Goal: Task Accomplishment & Management: Use online tool/utility

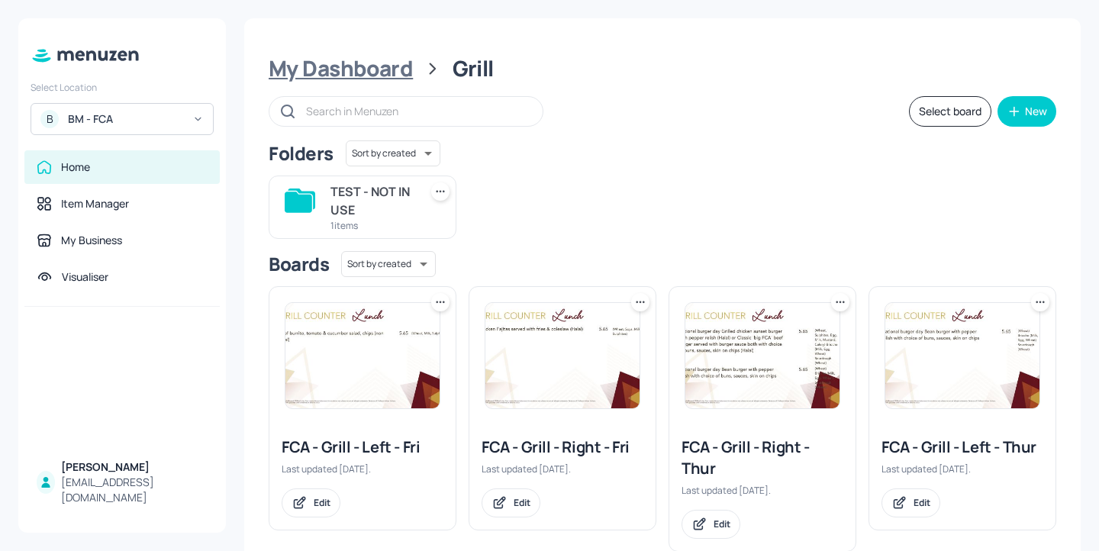
click at [363, 72] on div "My Dashboard" at bounding box center [341, 68] width 144 height 27
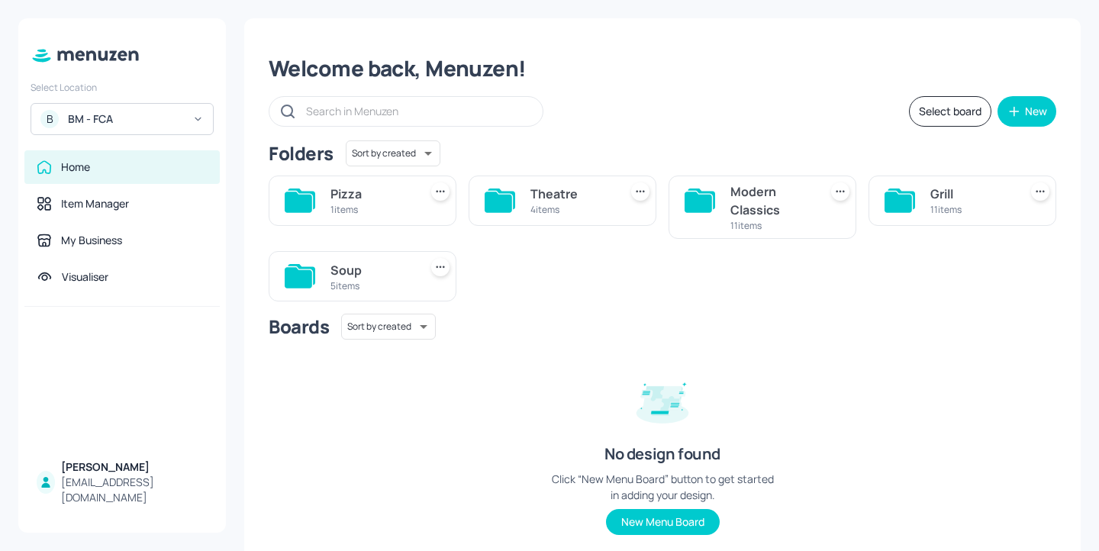
click at [373, 266] on div "Soup" at bounding box center [372, 270] width 82 height 18
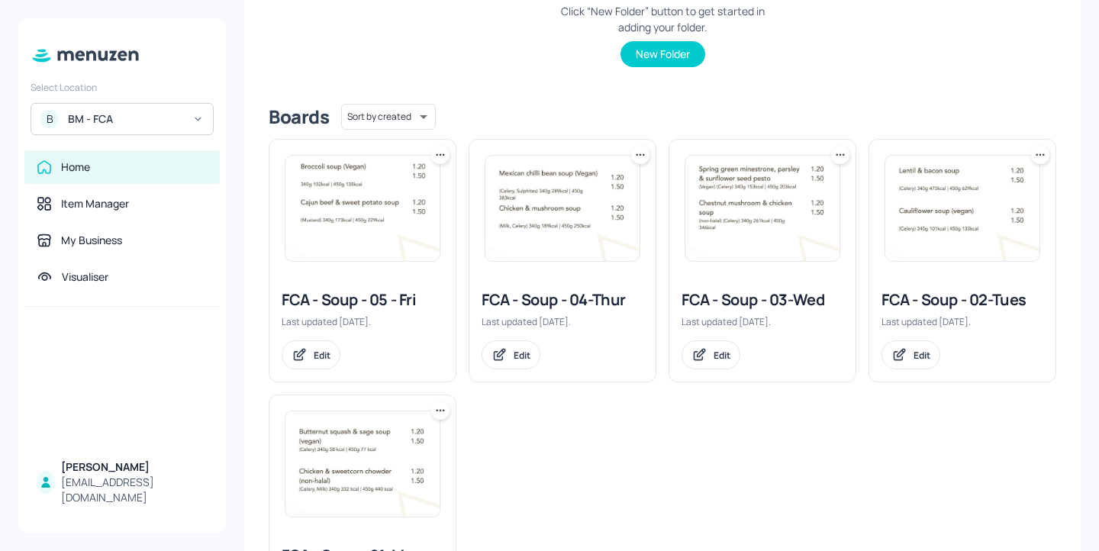
scroll to position [418, 0]
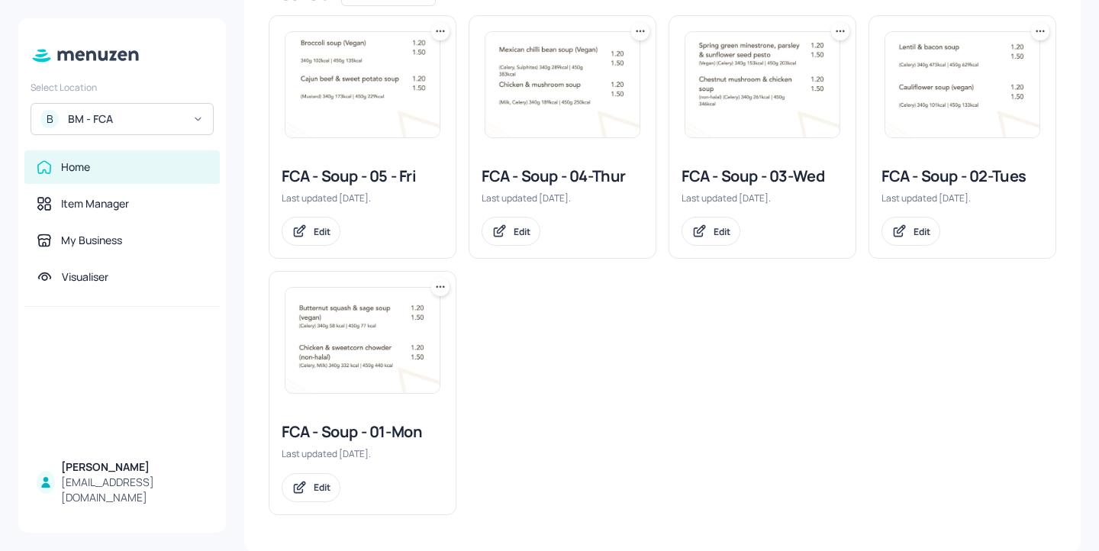
click at [945, 182] on div "FCA - Soup - 02-Tues" at bounding box center [963, 176] width 162 height 21
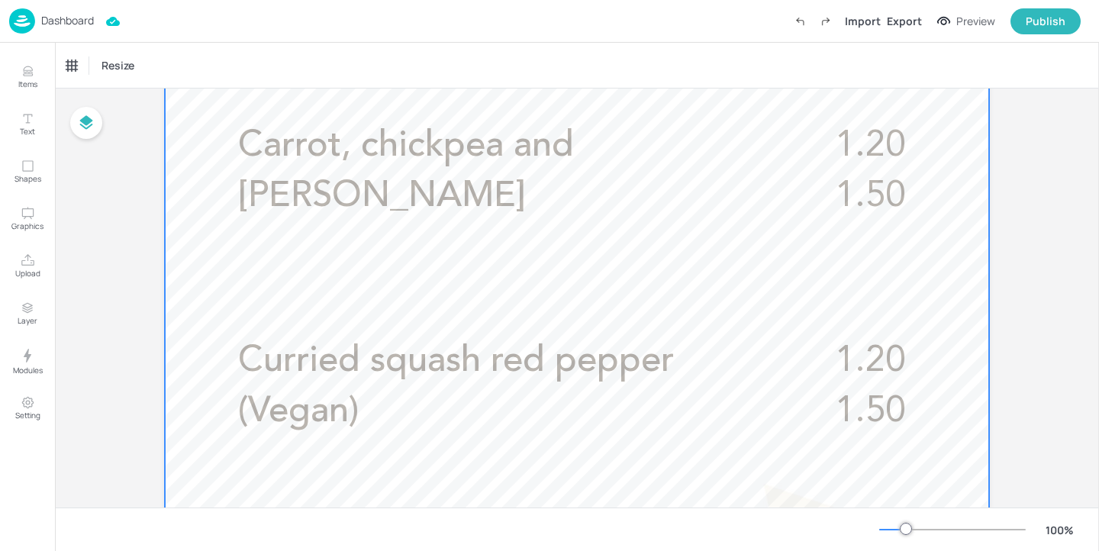
scroll to position [528, 0]
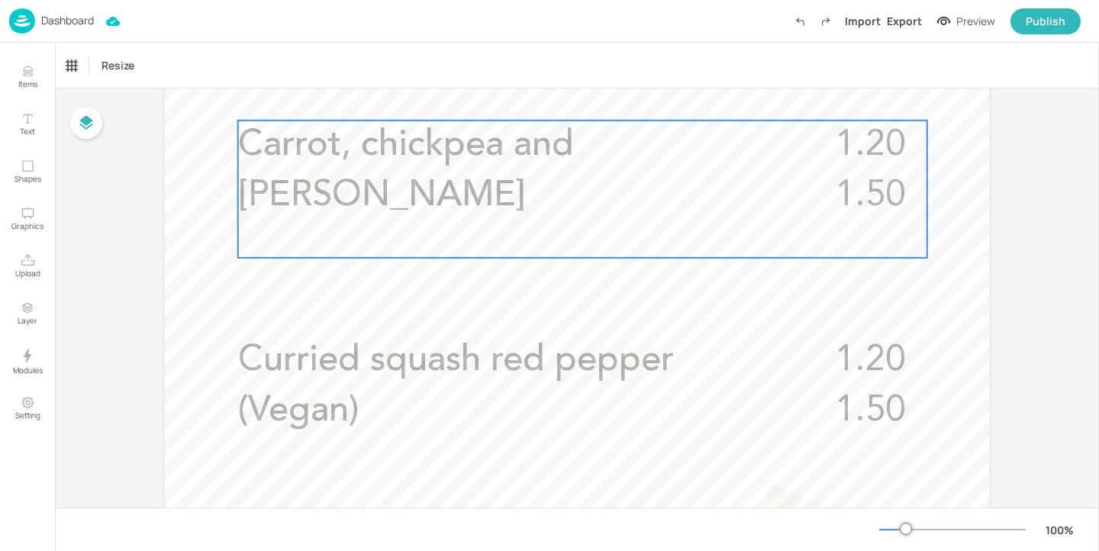
click at [557, 195] on div "Carrot, chickpea and coriander 1.20 1.50" at bounding box center [582, 189] width 689 height 137
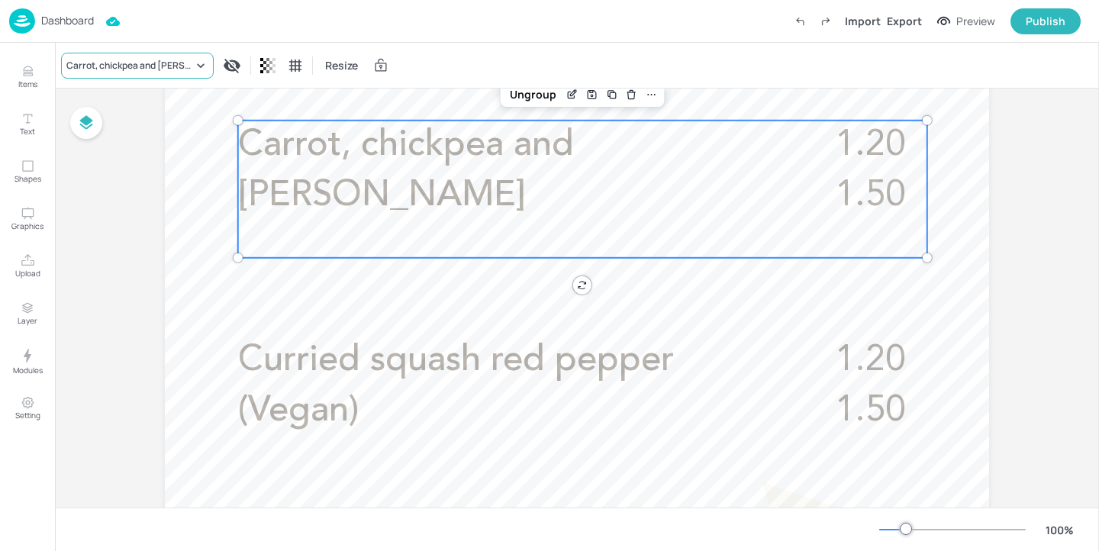
click at [166, 56] on div "Carrot, chickpea and [PERSON_NAME]" at bounding box center [137, 66] width 153 height 26
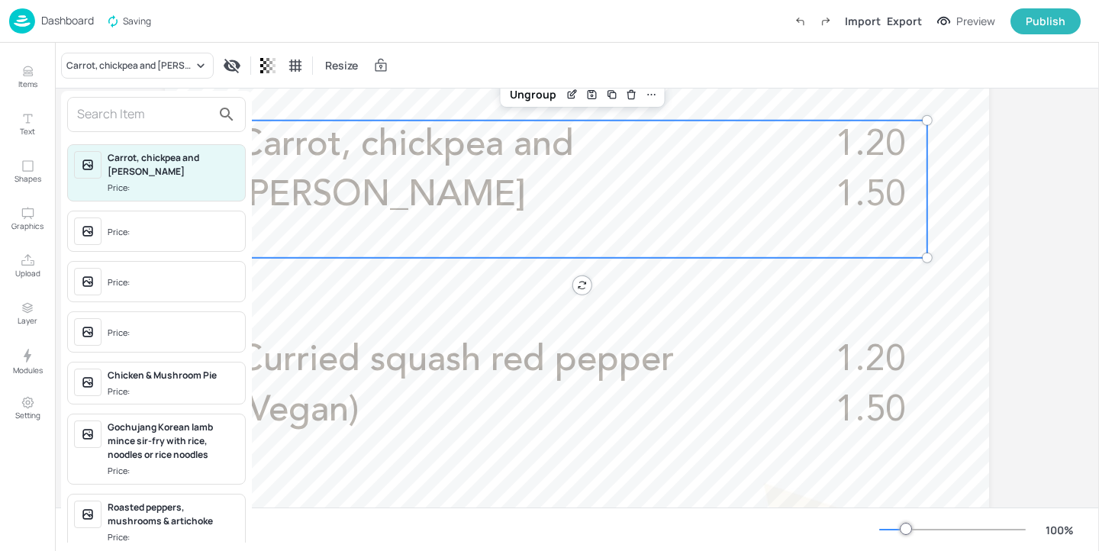
click at [166, 111] on input "text" at bounding box center [144, 114] width 134 height 24
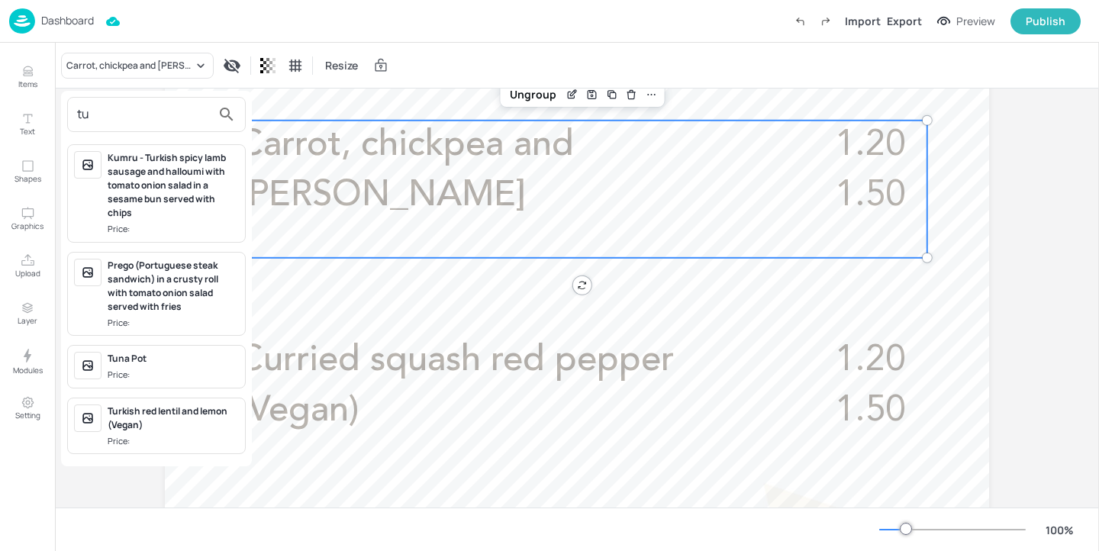
type input "t"
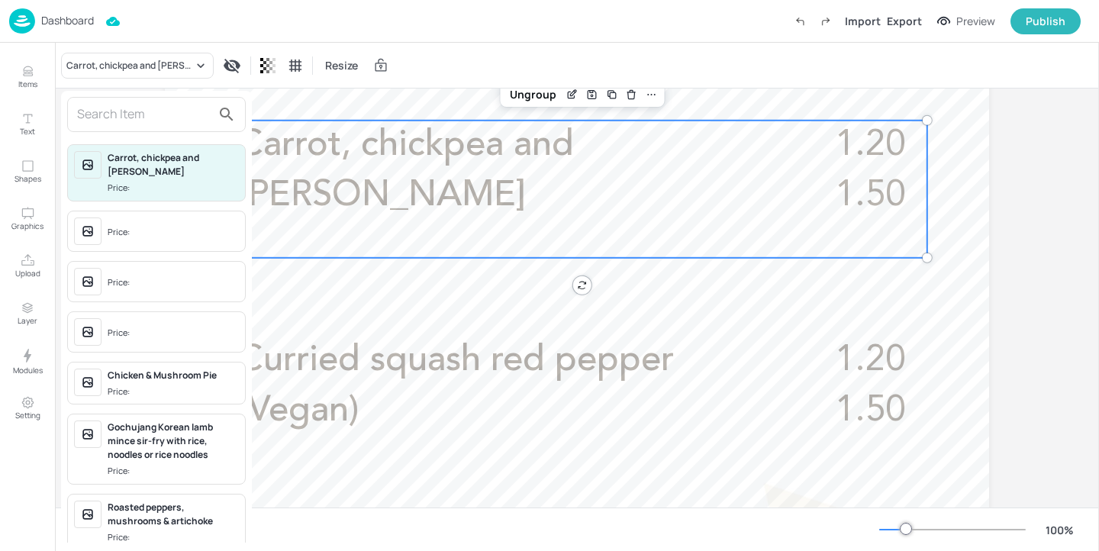
click at [576, 95] on div at bounding box center [549, 275] width 1099 height 551
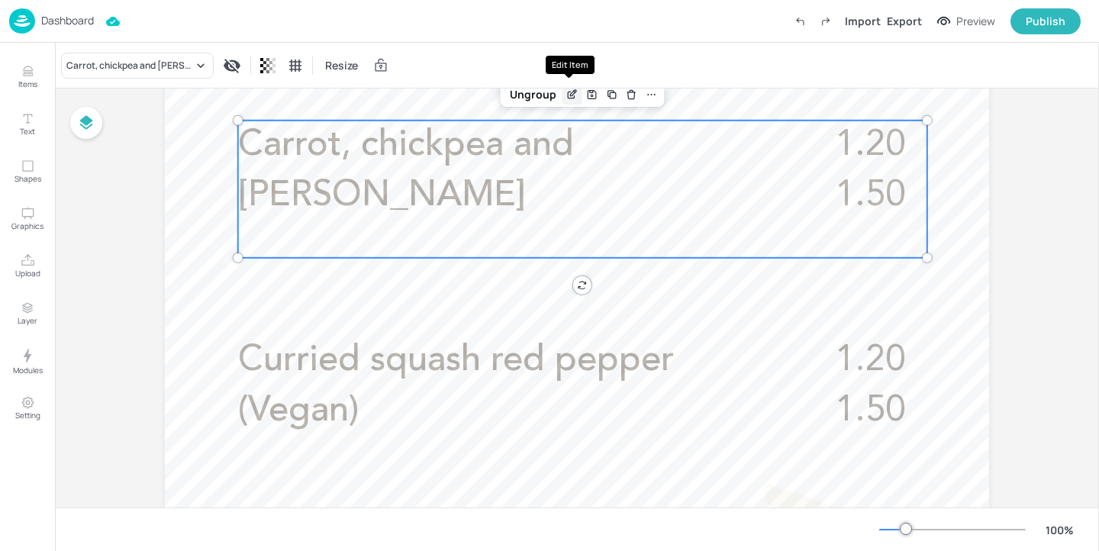
click at [566, 95] on icon "Edit Item" at bounding box center [572, 95] width 13 height 12
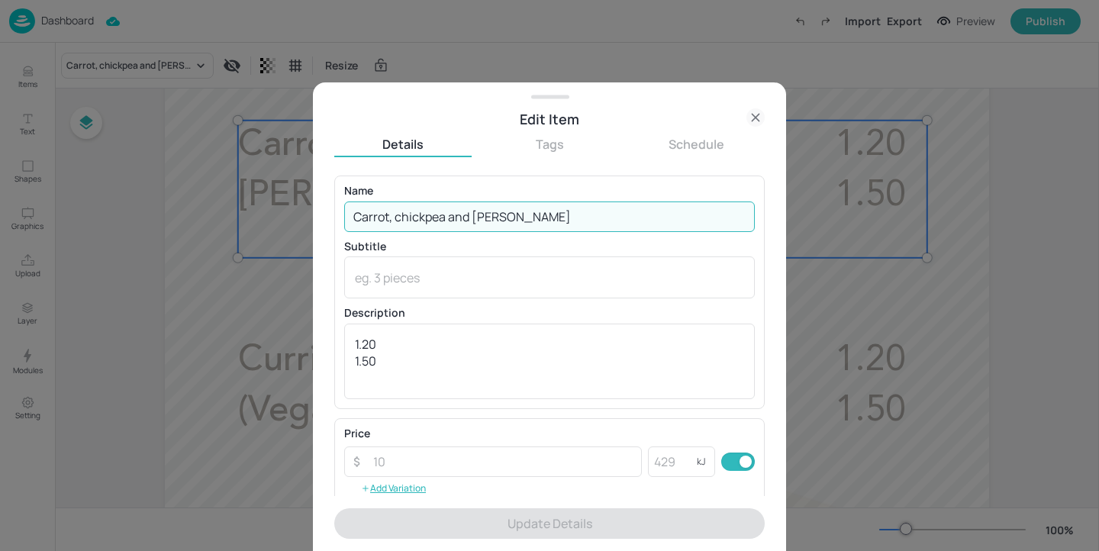
drag, startPoint x: 588, startPoint y: 223, endPoint x: 143, endPoint y: 171, distance: 448.1
click at [143, 171] on div "Edit Item Details Tags Schedule Name Carrot, chickpea and coriander ​ Subtitle …" at bounding box center [549, 275] width 1099 height 551
paste input "Tuscan bean, pork sausage and tomato"
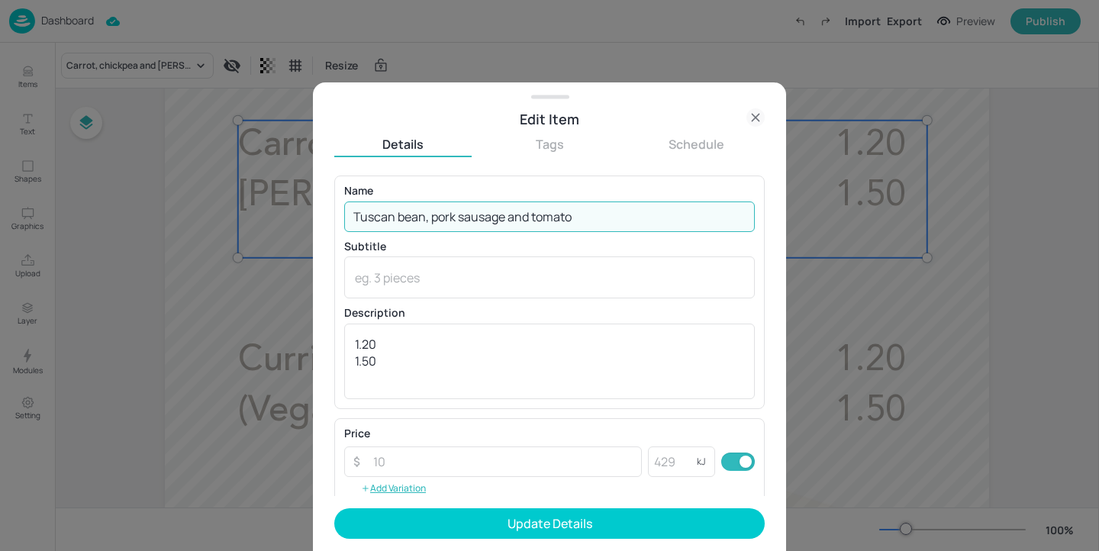
type input "Tuscan bean, pork sausage and tomato"
click at [426, 276] on textarea at bounding box center [549, 278] width 389 height 17
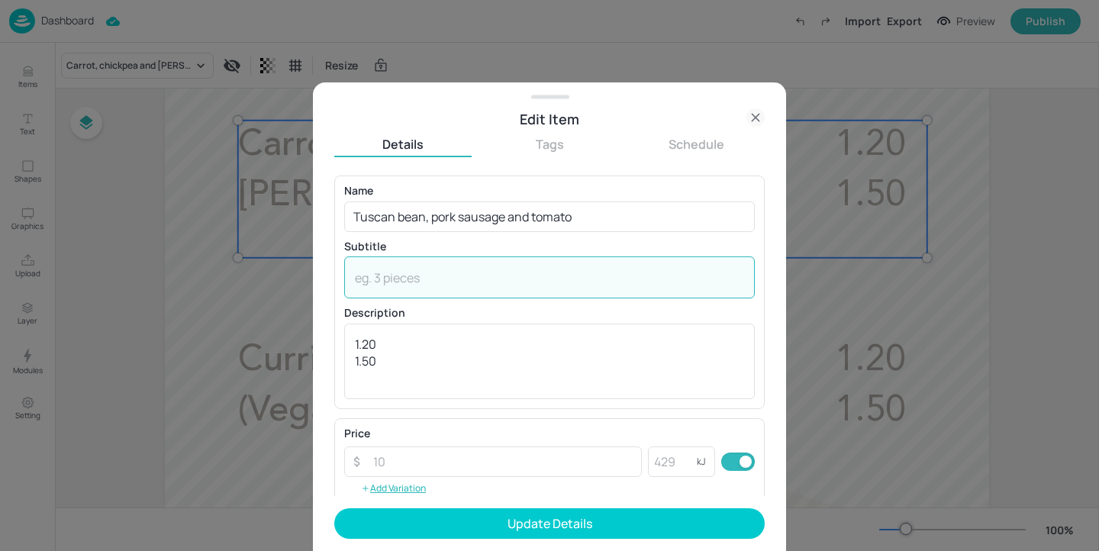
paste textarea "(wheat, sulphites)"
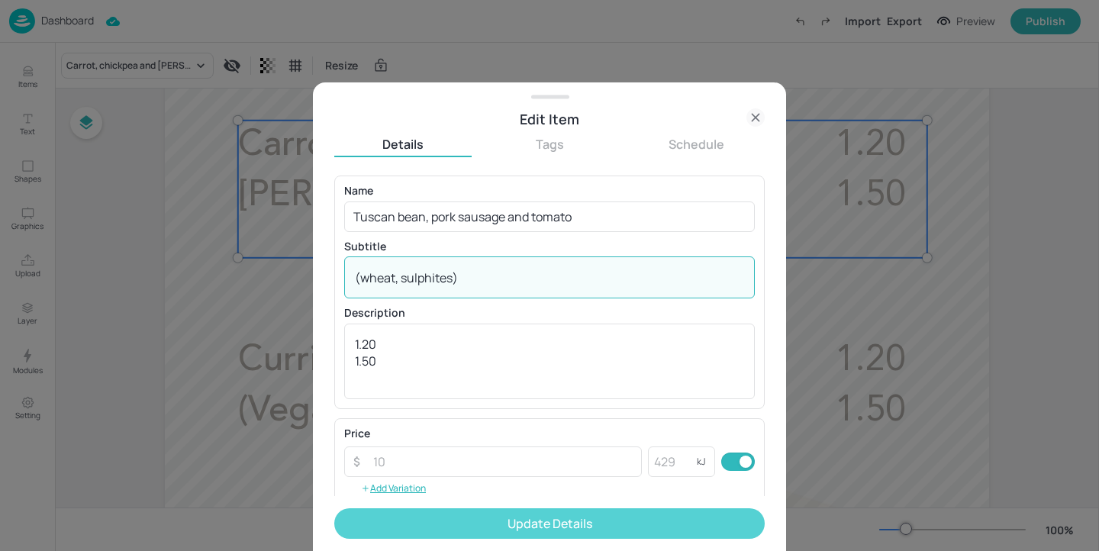
type textarea "(wheat, sulphites)"
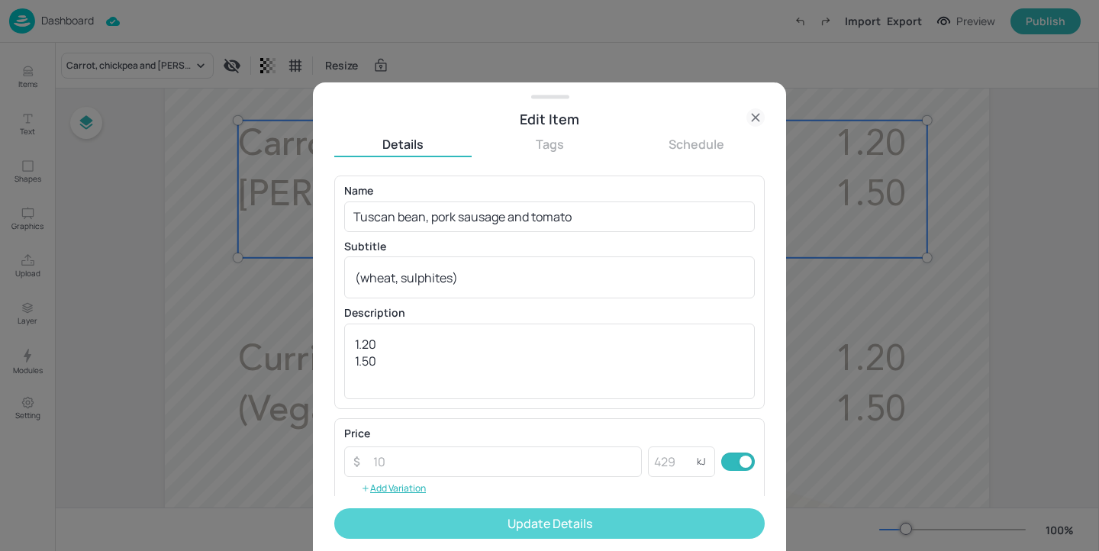
click at [550, 525] on button "Update Details" at bounding box center [549, 523] width 431 height 31
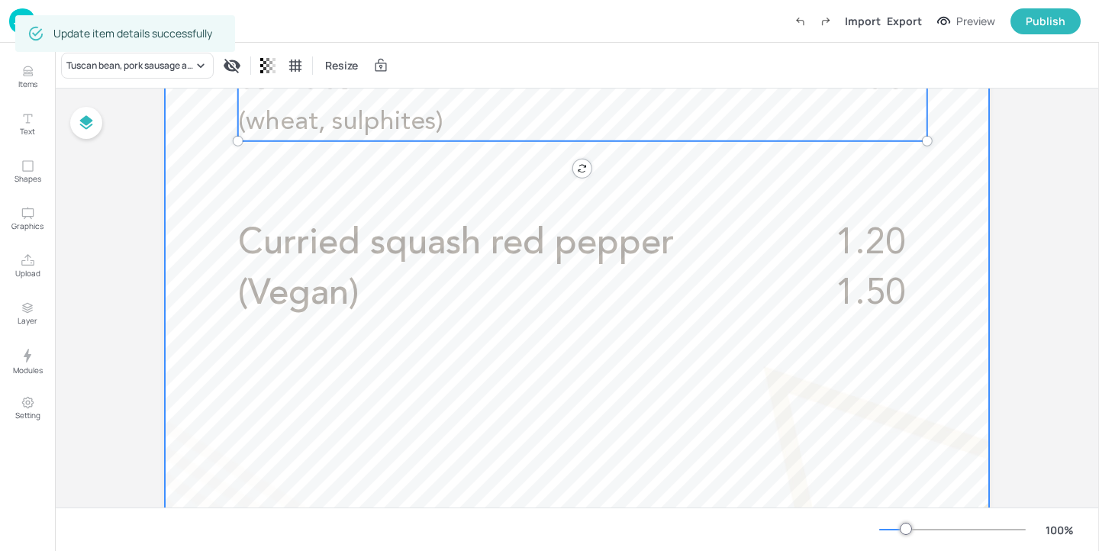
scroll to position [655, 0]
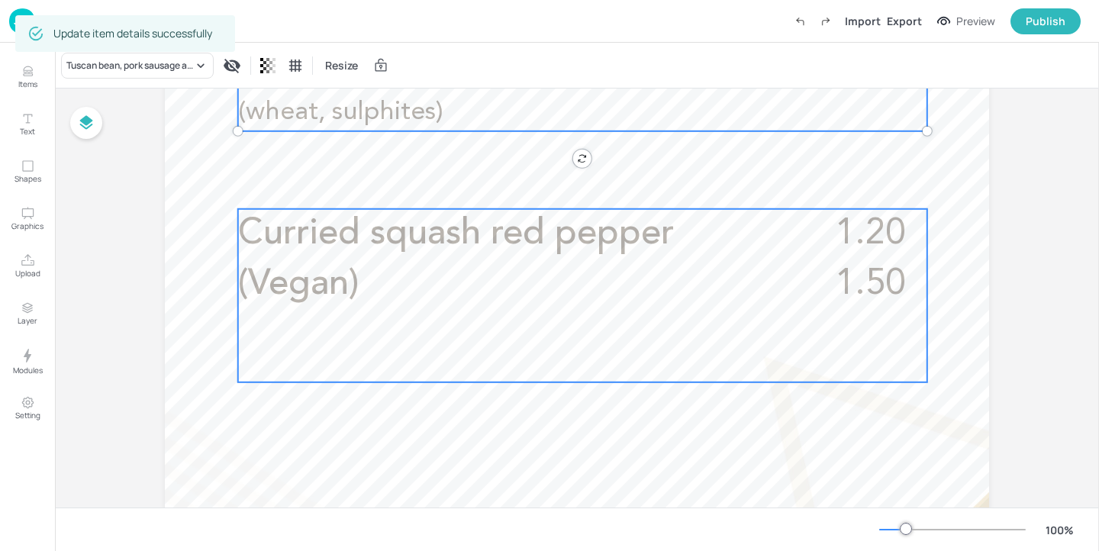
click at [600, 277] on p "Curried squash red pepper (Vegan)" at bounding box center [511, 259] width 546 height 101
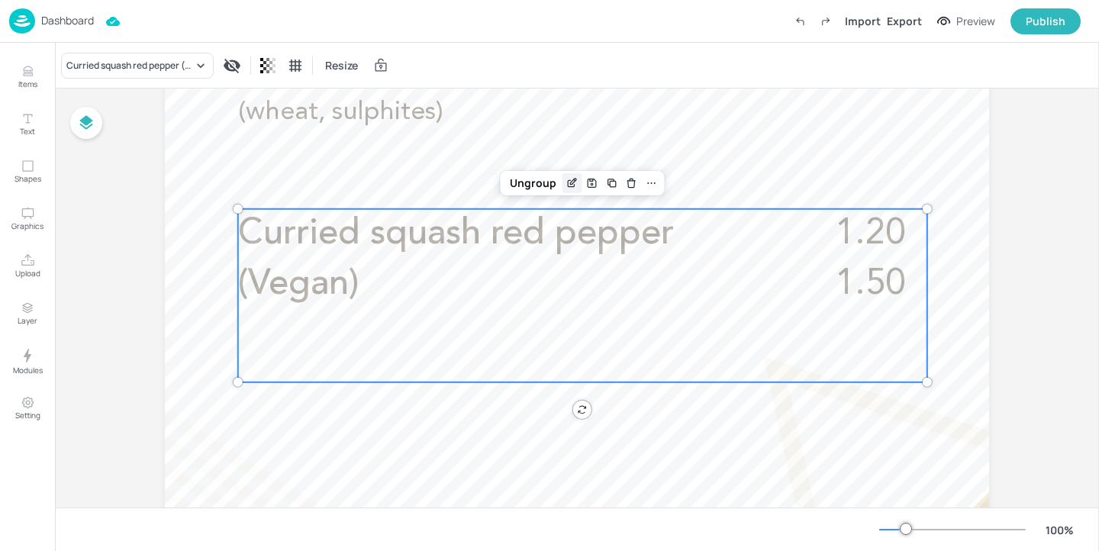
click at [570, 186] on icon "Edit Item" at bounding box center [572, 183] width 13 height 12
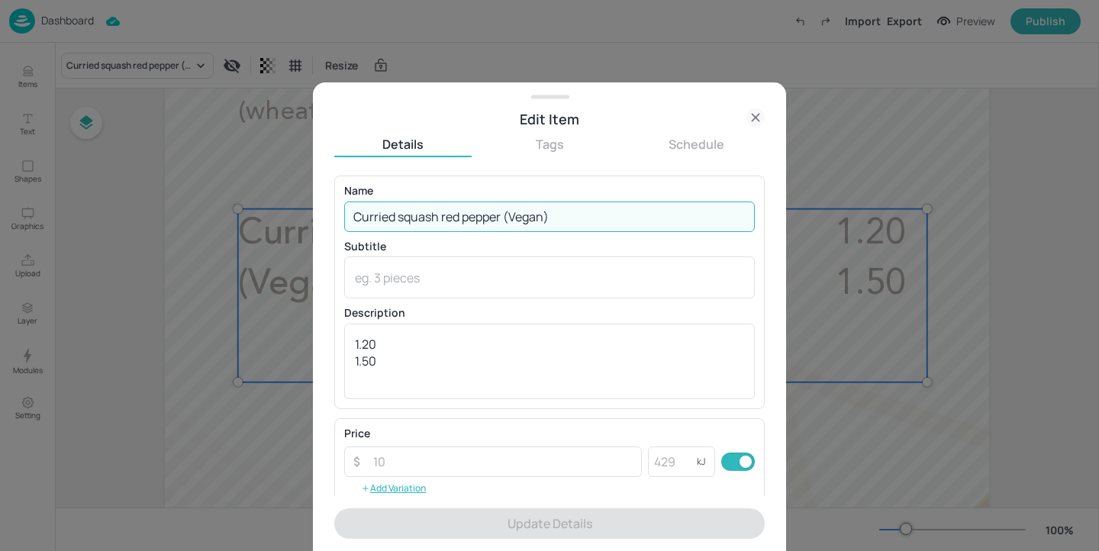
drag, startPoint x: 583, startPoint y: 219, endPoint x: 94, endPoint y: 173, distance: 491.5
click at [94, 173] on div "Edit Item Details Tags Schedule Name Curried squash red pepper (Vegan) ​ Subtit…" at bounding box center [549, 275] width 1099 height 551
paste input "zero waste"
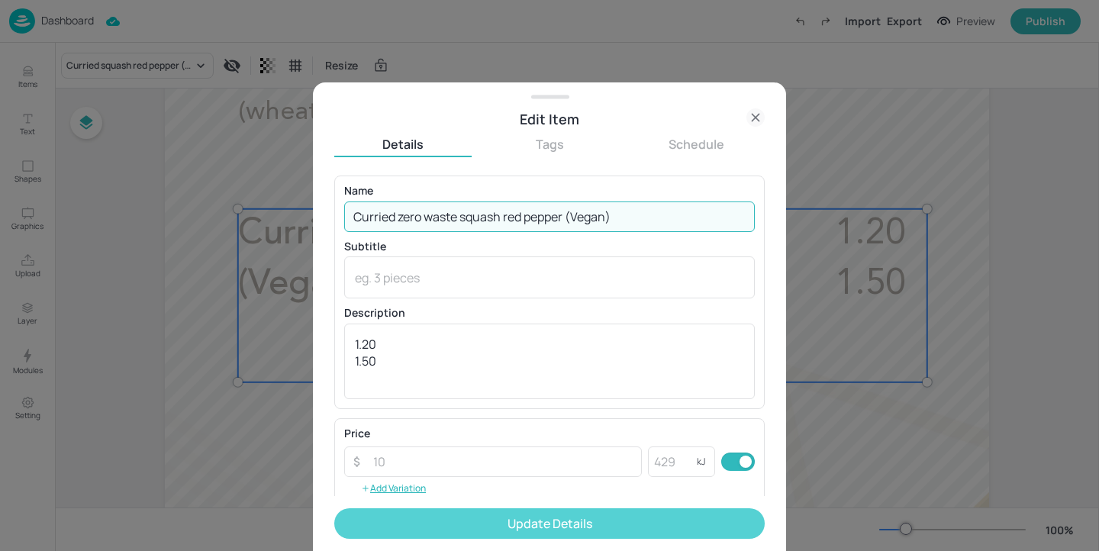
type input "Curried zero waste squash red pepper (Vegan)"
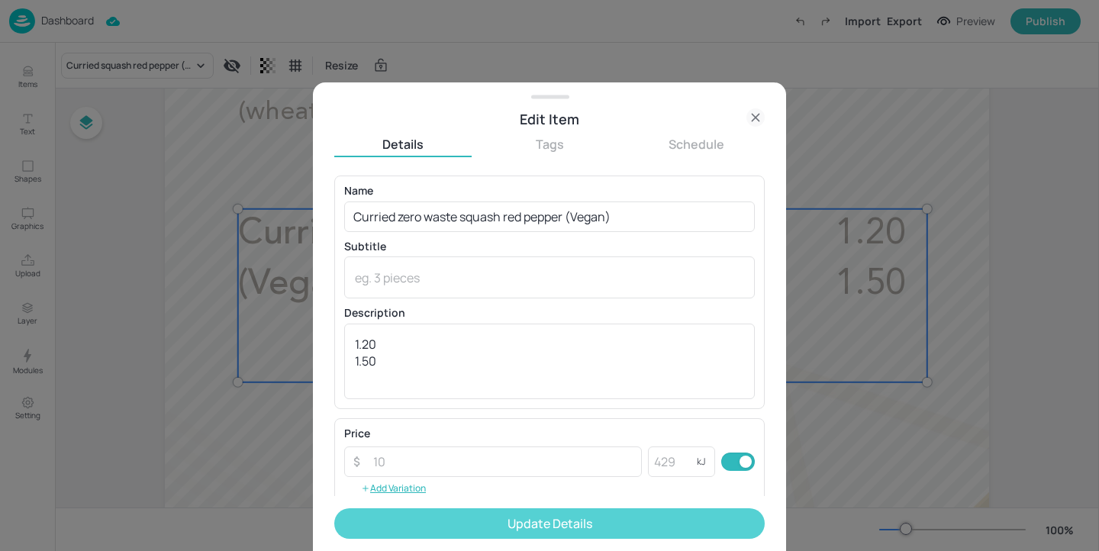
click at [483, 517] on button "Update Details" at bounding box center [549, 523] width 431 height 31
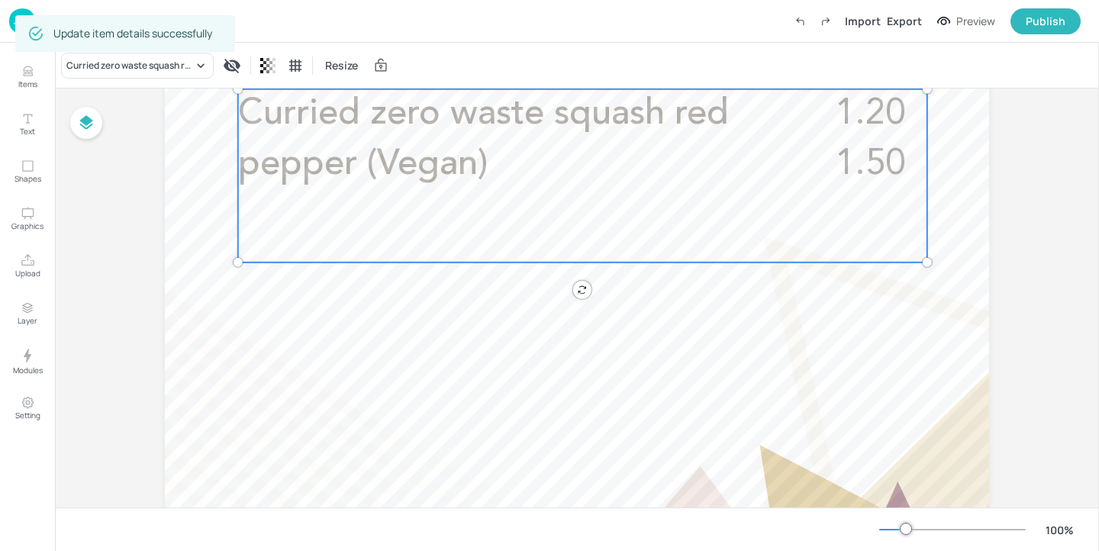
scroll to position [823, 0]
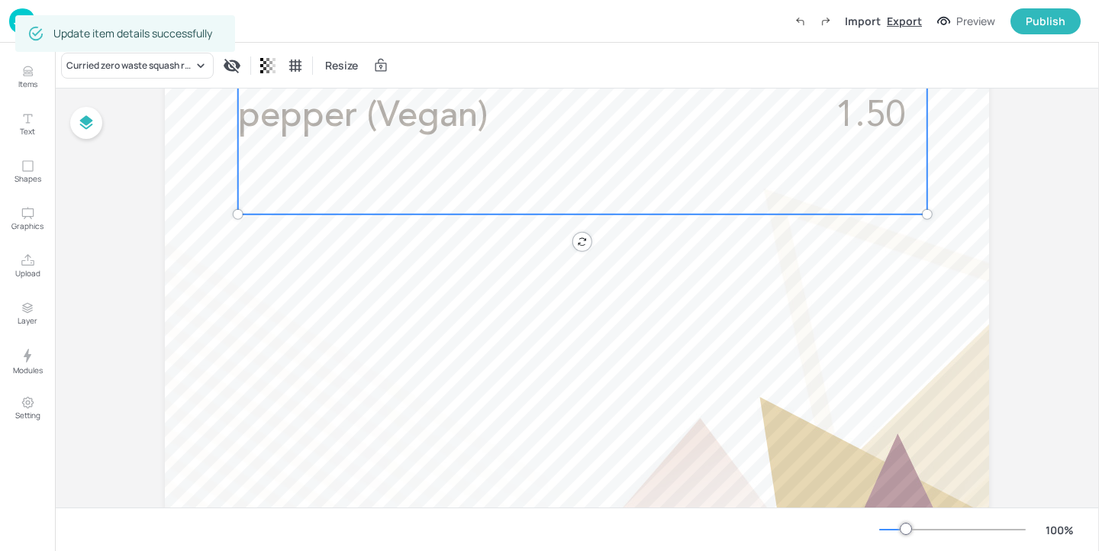
click at [905, 27] on div "Export" at bounding box center [904, 21] width 35 height 16
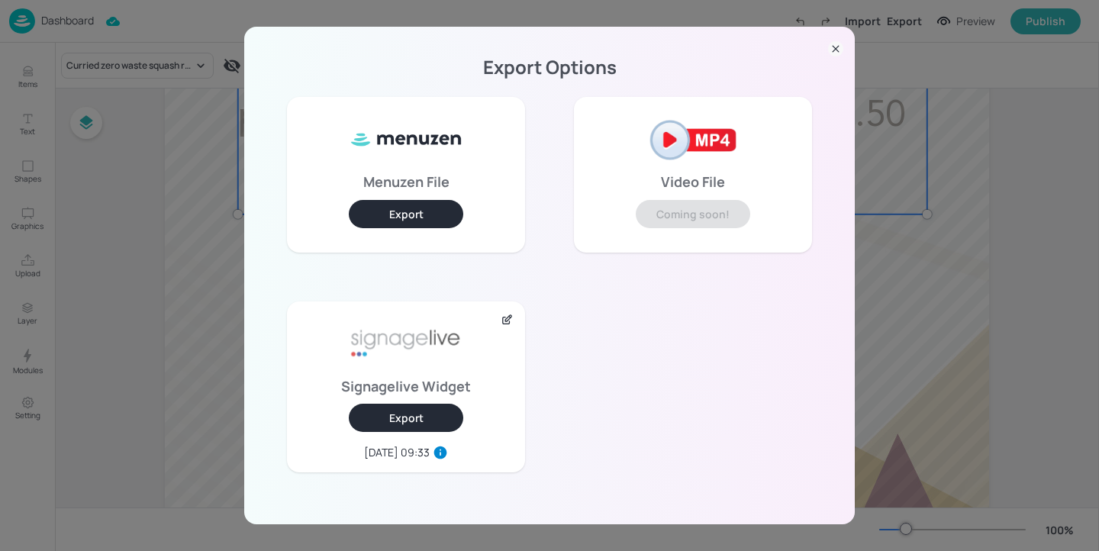
click at [415, 415] on button "Export" at bounding box center [406, 418] width 115 height 28
